Goal: Transaction & Acquisition: Purchase product/service

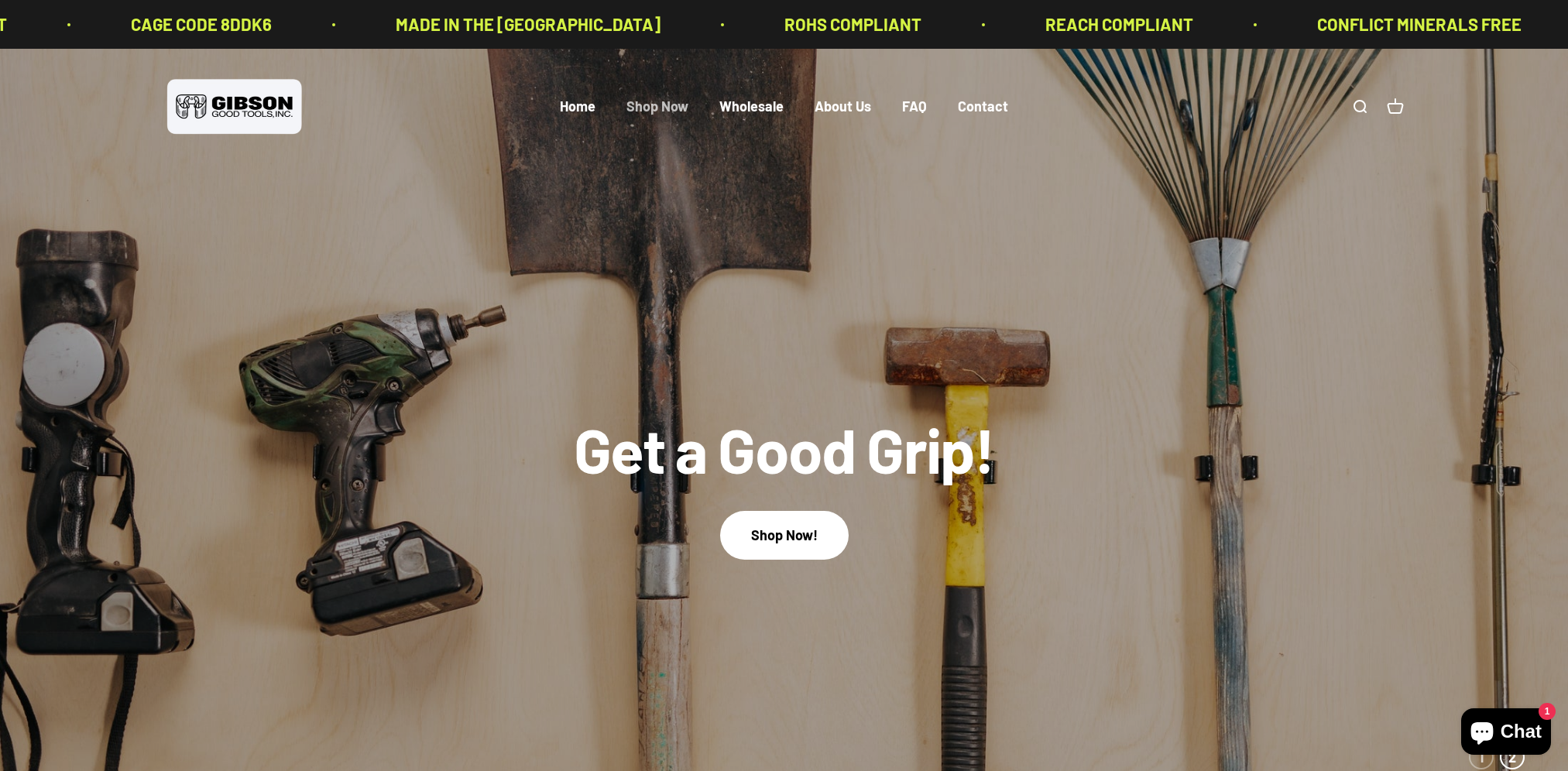
click at [650, 109] on link "Shop Now" at bounding box center [658, 107] width 62 height 17
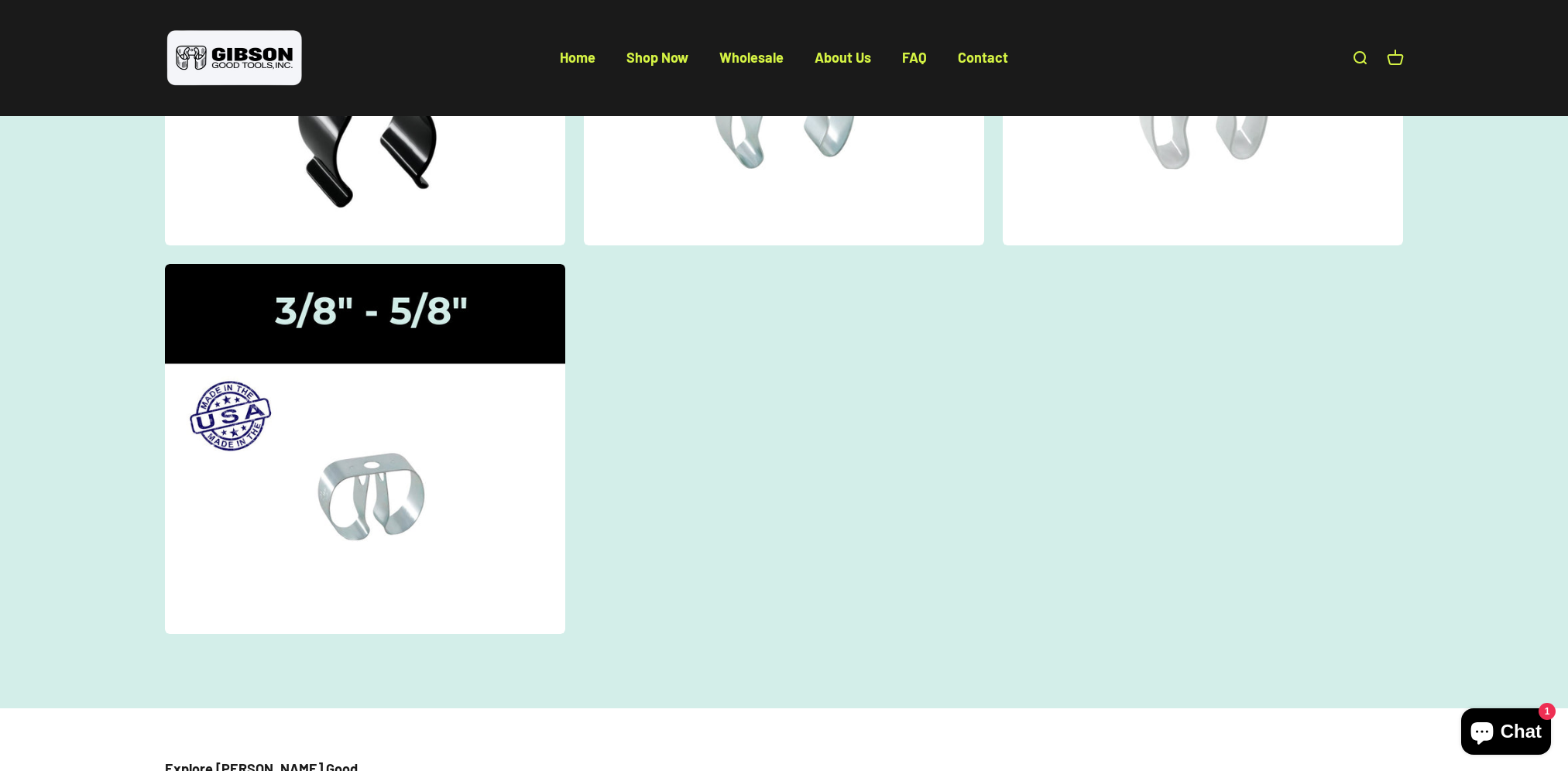
scroll to position [465, 0]
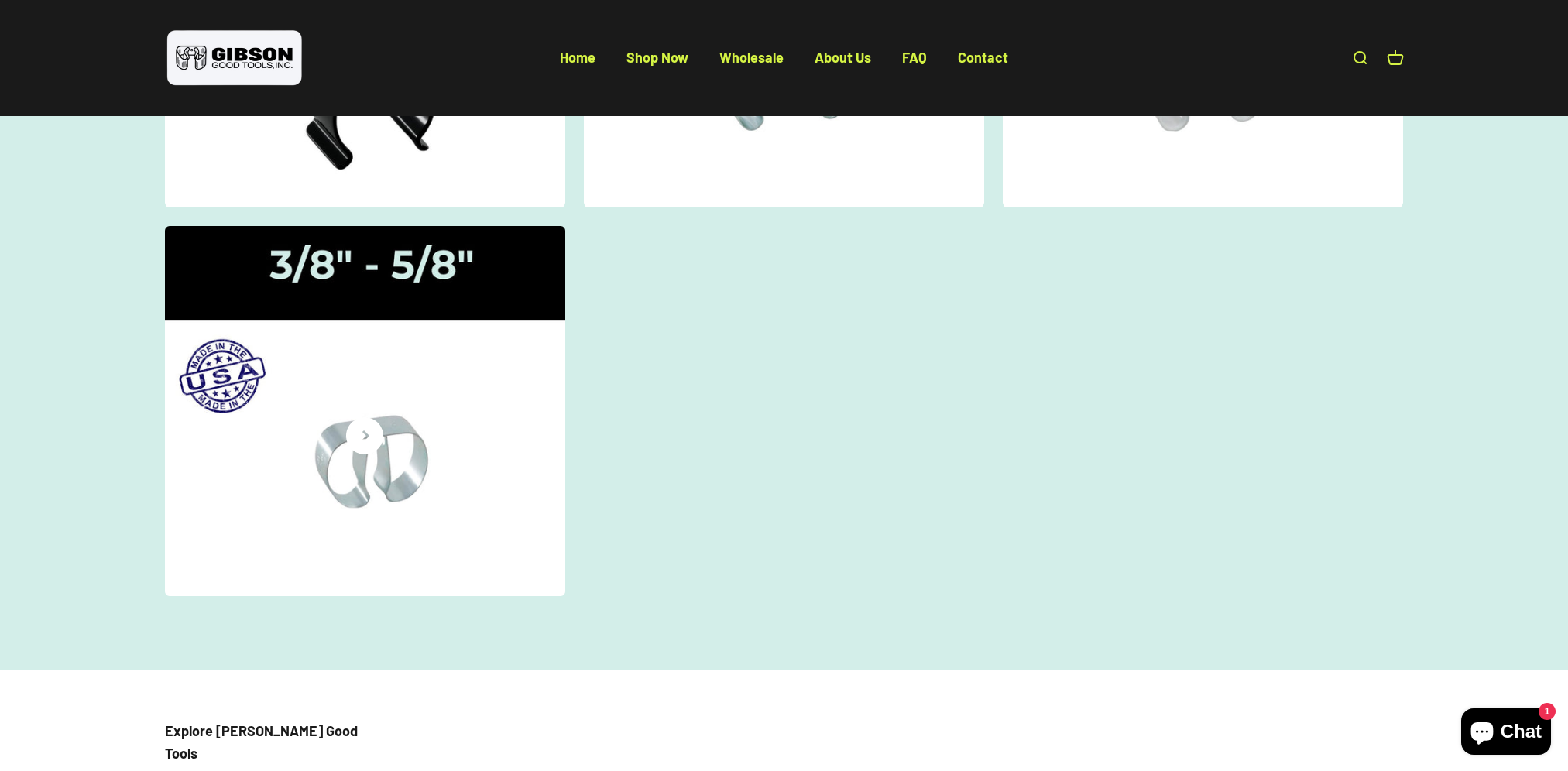
click at [380, 477] on img at bounding box center [364, 411] width 424 height 392
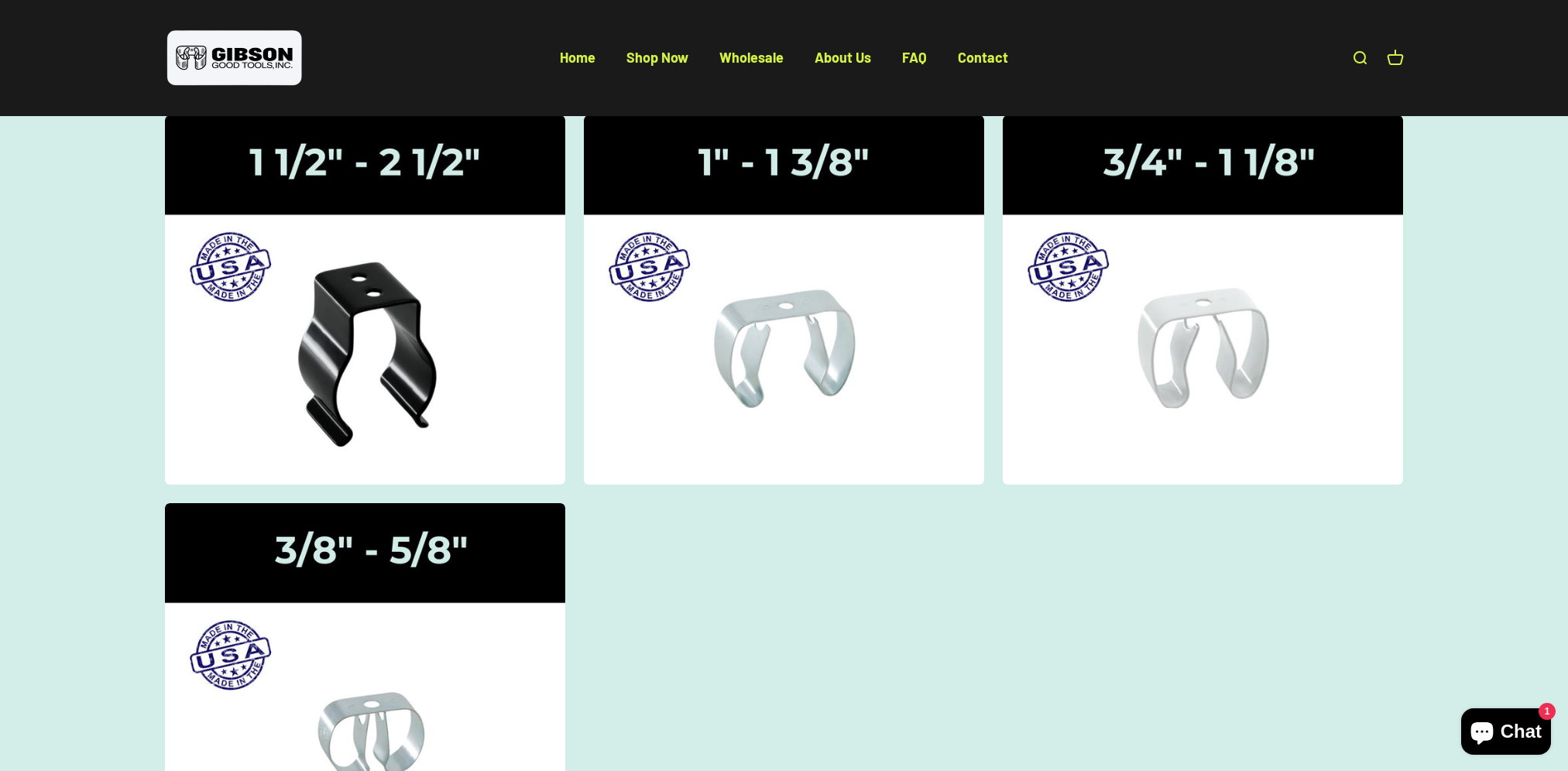
scroll to position [155, 0]
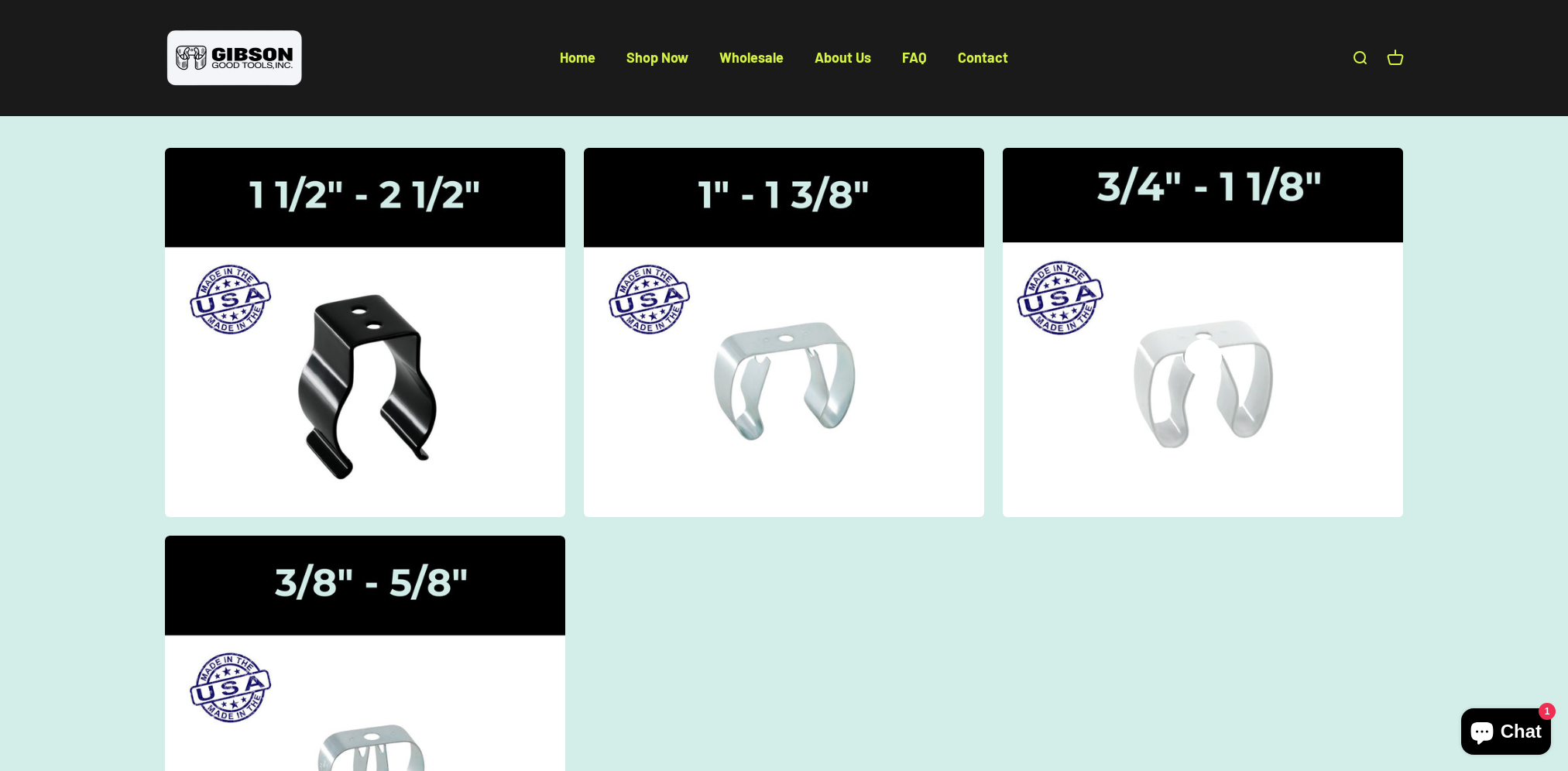
click at [1177, 407] on img at bounding box center [1203, 332] width 424 height 392
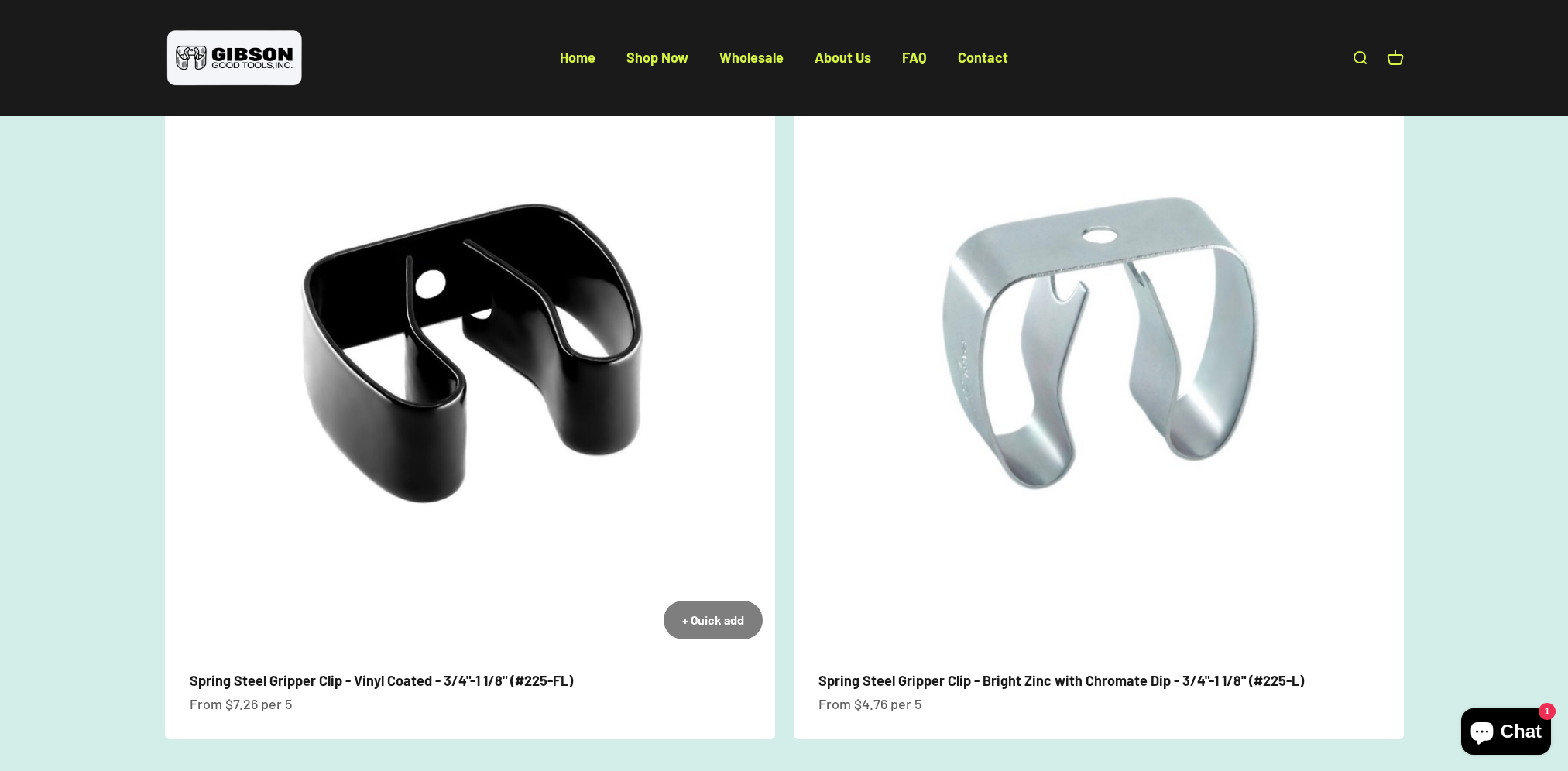
scroll to position [155, 0]
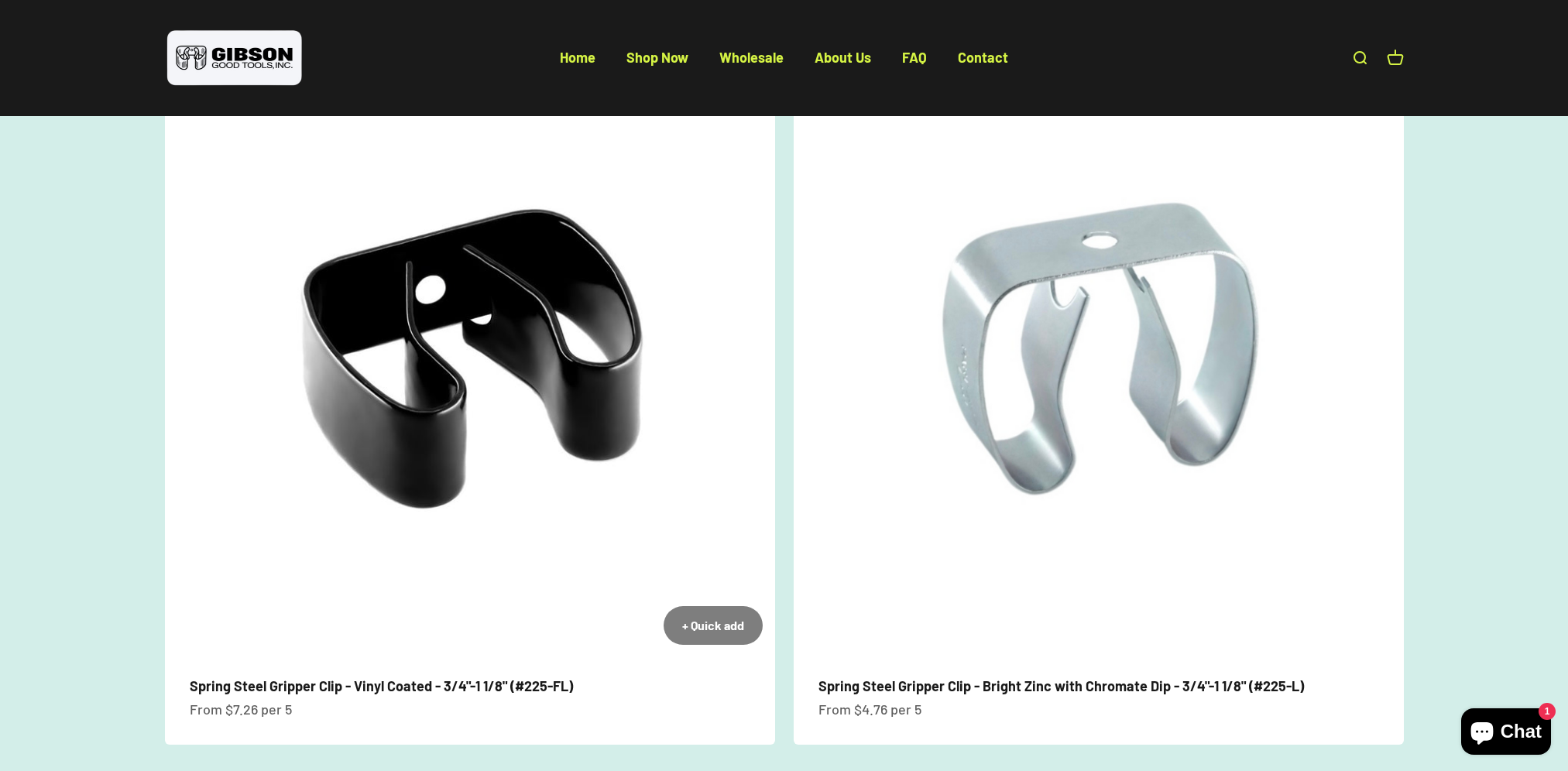
click at [528, 397] on img at bounding box center [470, 352] width 610 height 610
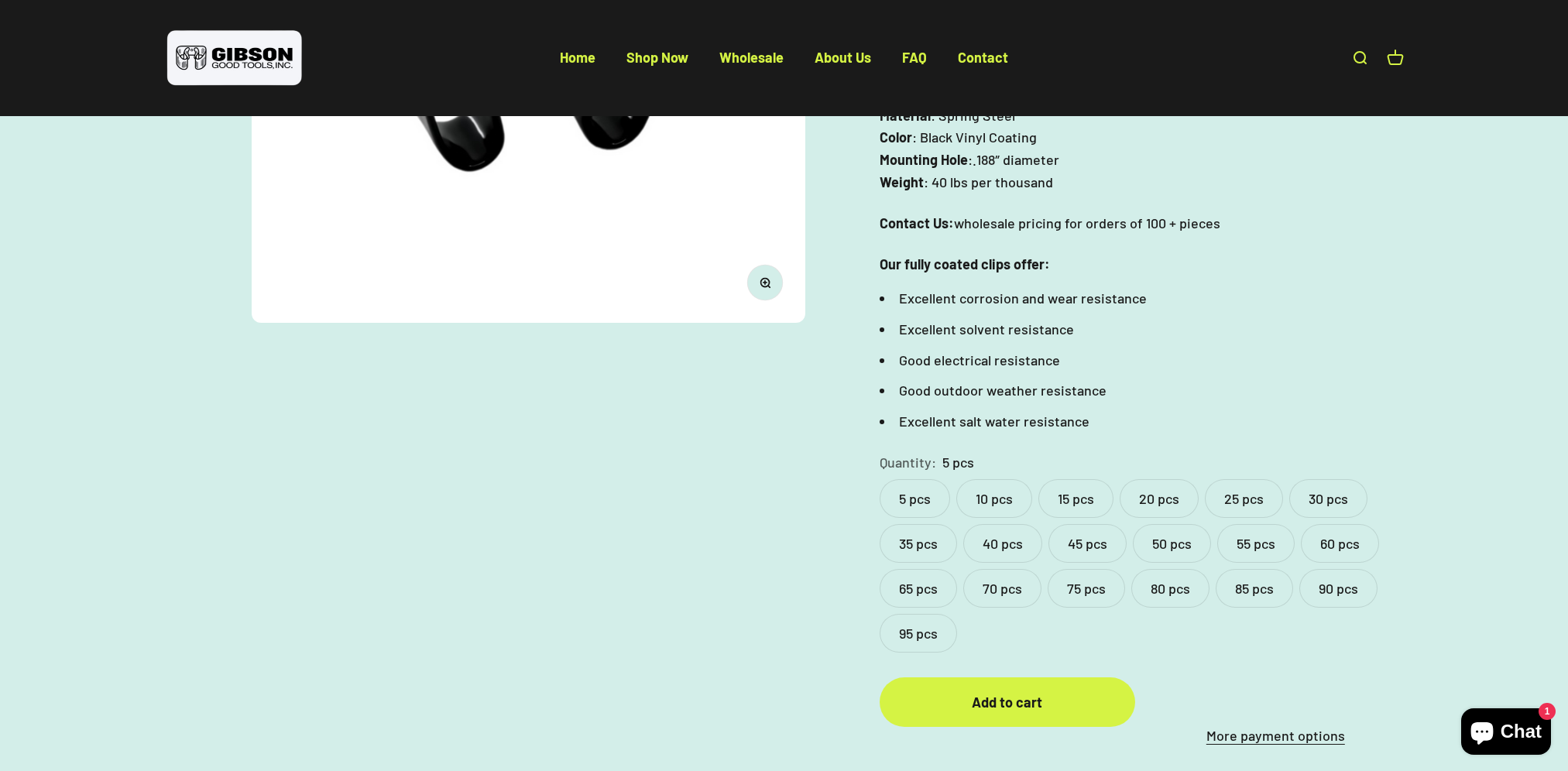
scroll to position [542, 0]
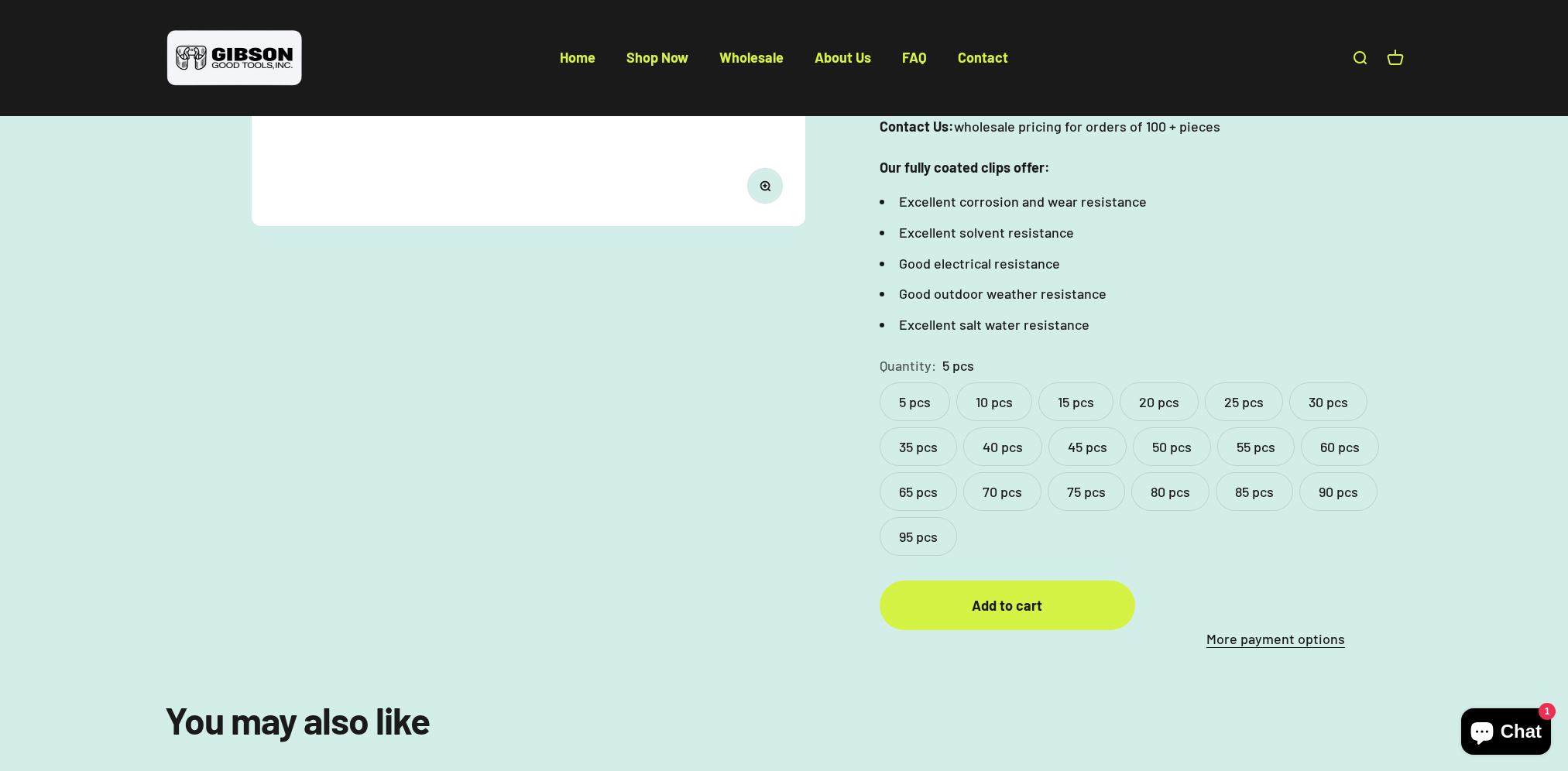
click at [1234, 627] on link "More payment options" at bounding box center [1275, 638] width 255 height 22
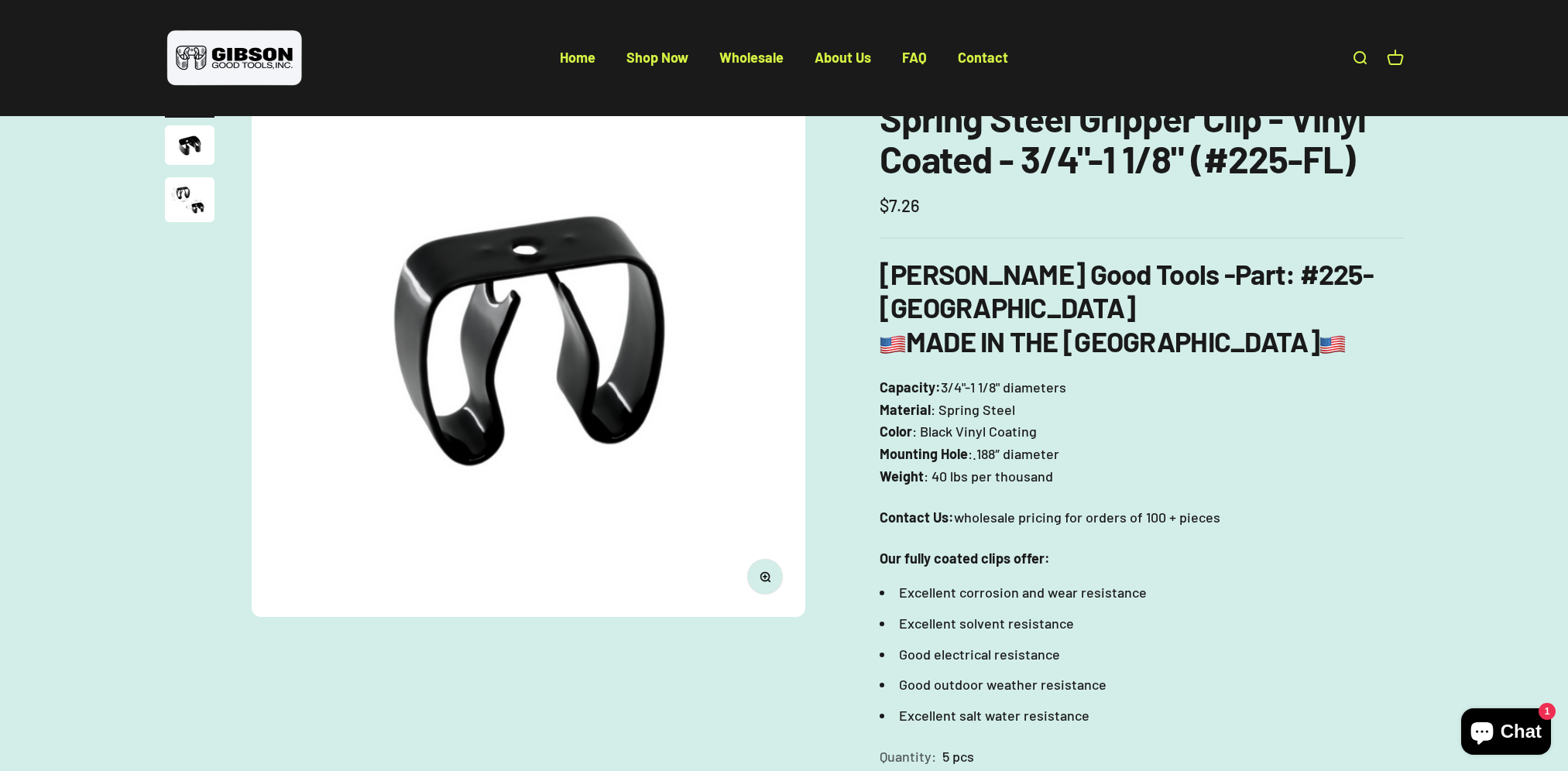
scroll to position [78, 0]
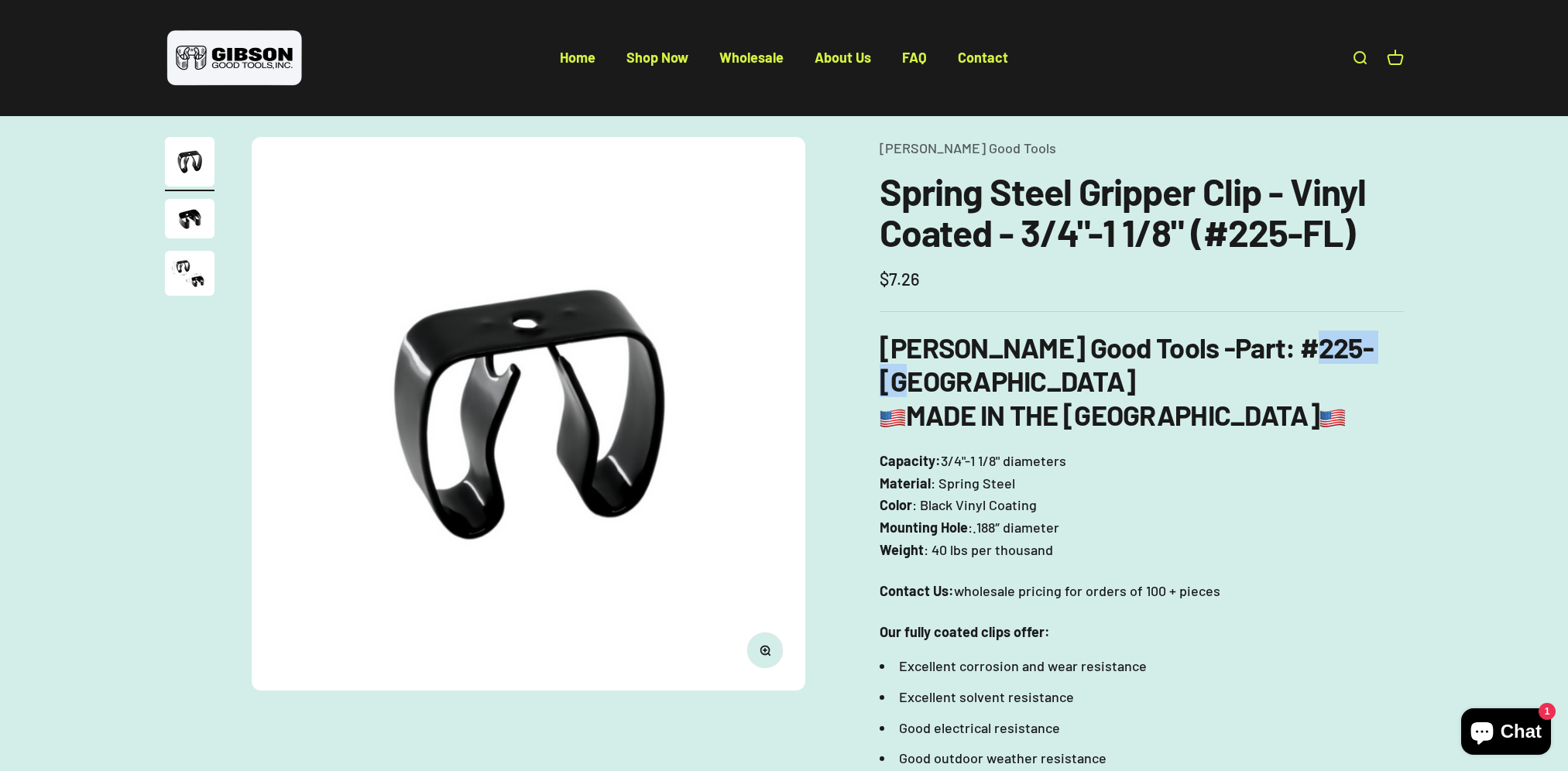
drag, startPoint x: 1204, startPoint y: 350, endPoint x: 1284, endPoint y: 358, distance: 80.4
click at [1284, 358] on strong ": #225-[GEOGRAPHIC_DATA]" at bounding box center [1127, 364] width 494 height 67
copy strong "225-[GEOGRAPHIC_DATA]"
